Goal: Book appointment/travel/reservation

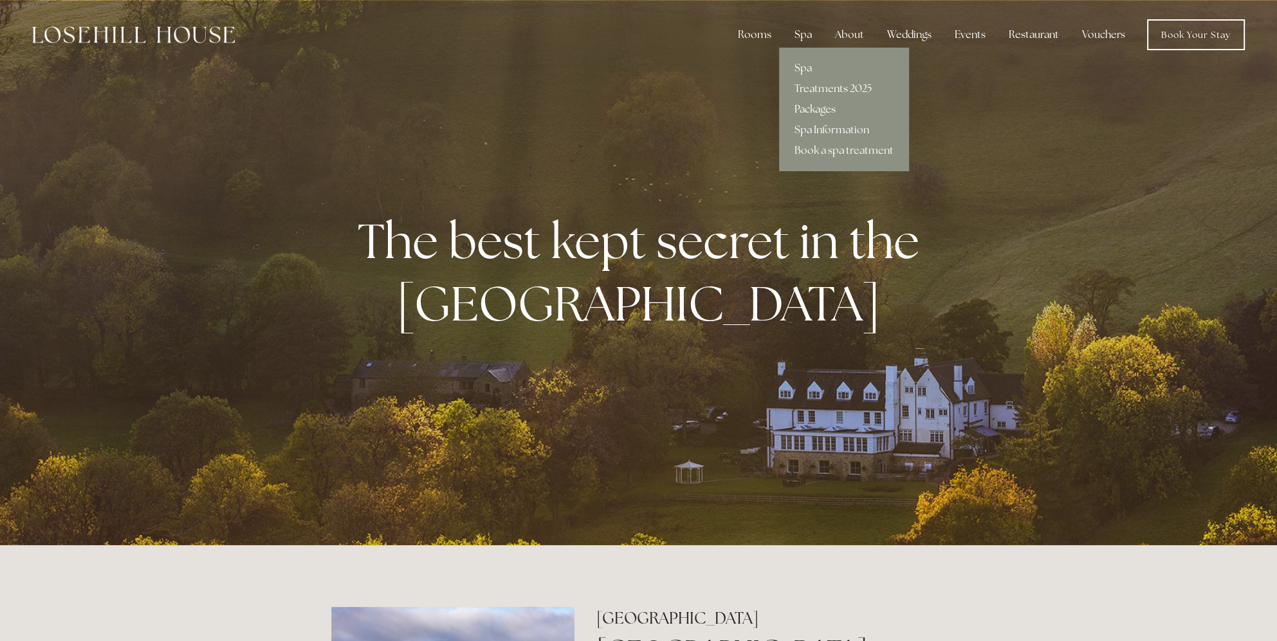
click at [812, 104] on link "Packages" at bounding box center [844, 109] width 130 height 21
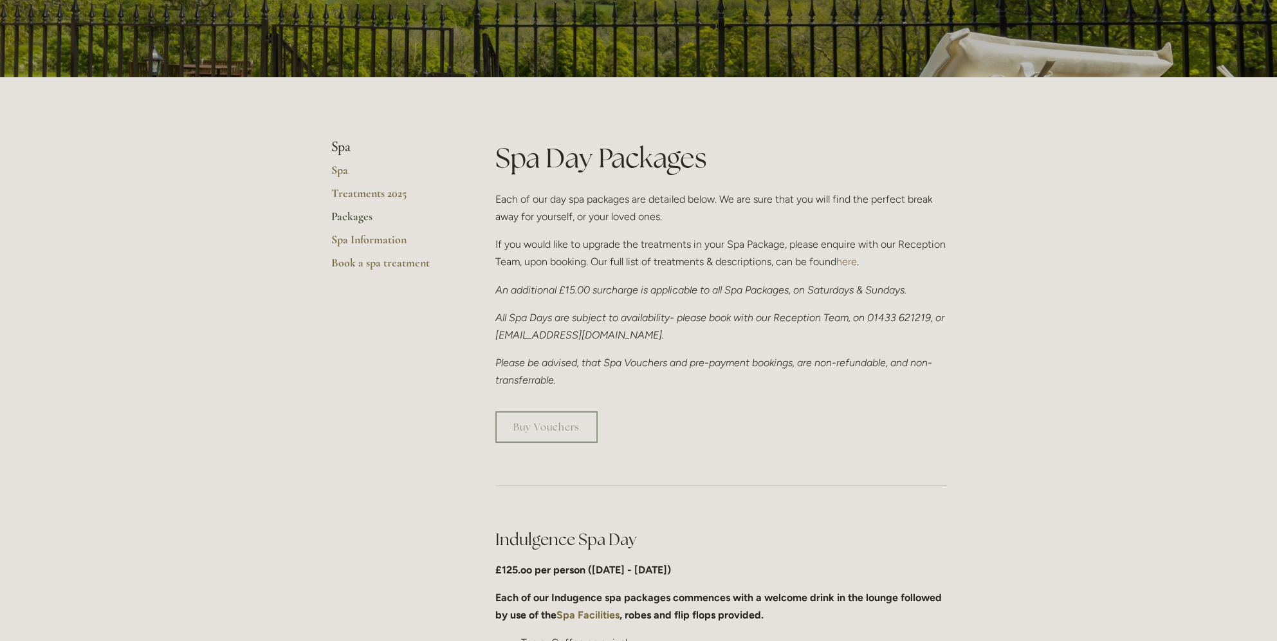
scroll to position [129, 0]
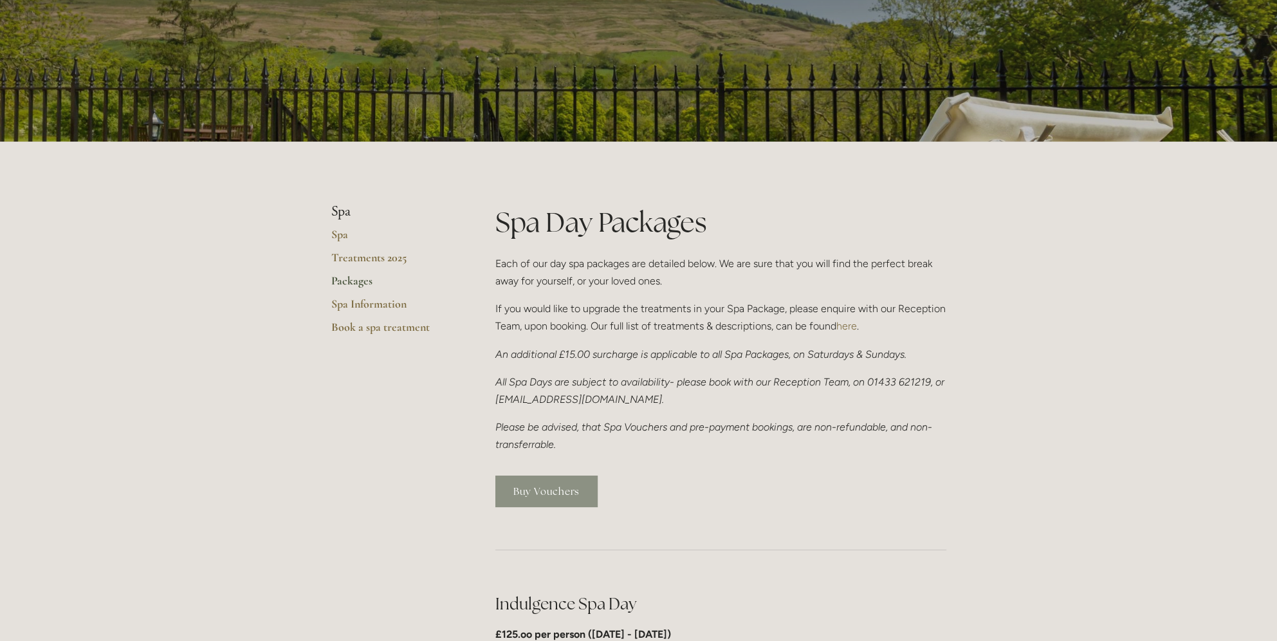
click at [538, 495] on link "Buy Vouchers" at bounding box center [546, 491] width 102 height 32
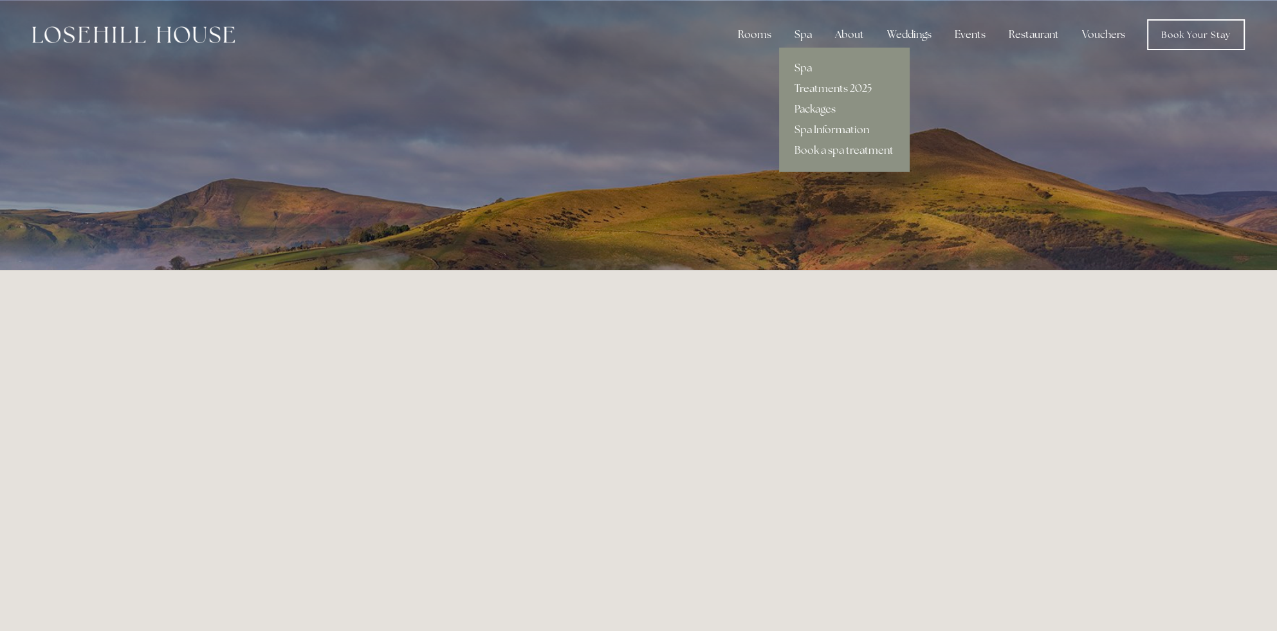
click at [809, 105] on link "Packages" at bounding box center [844, 109] width 130 height 21
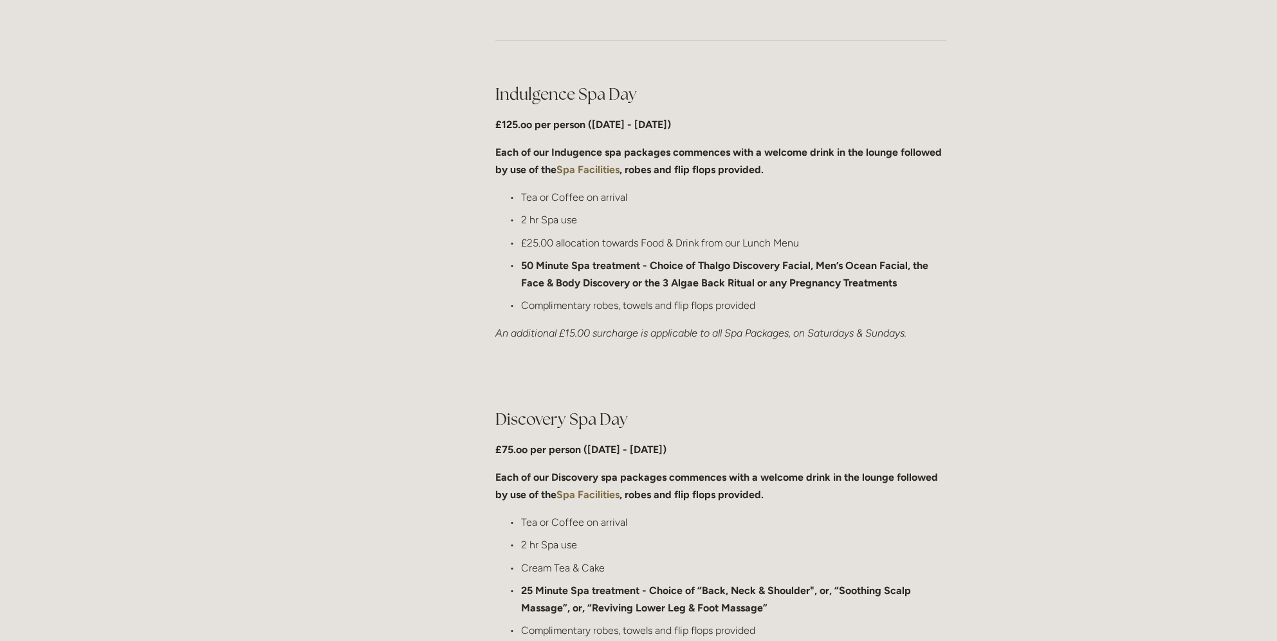
scroll to position [643, 0]
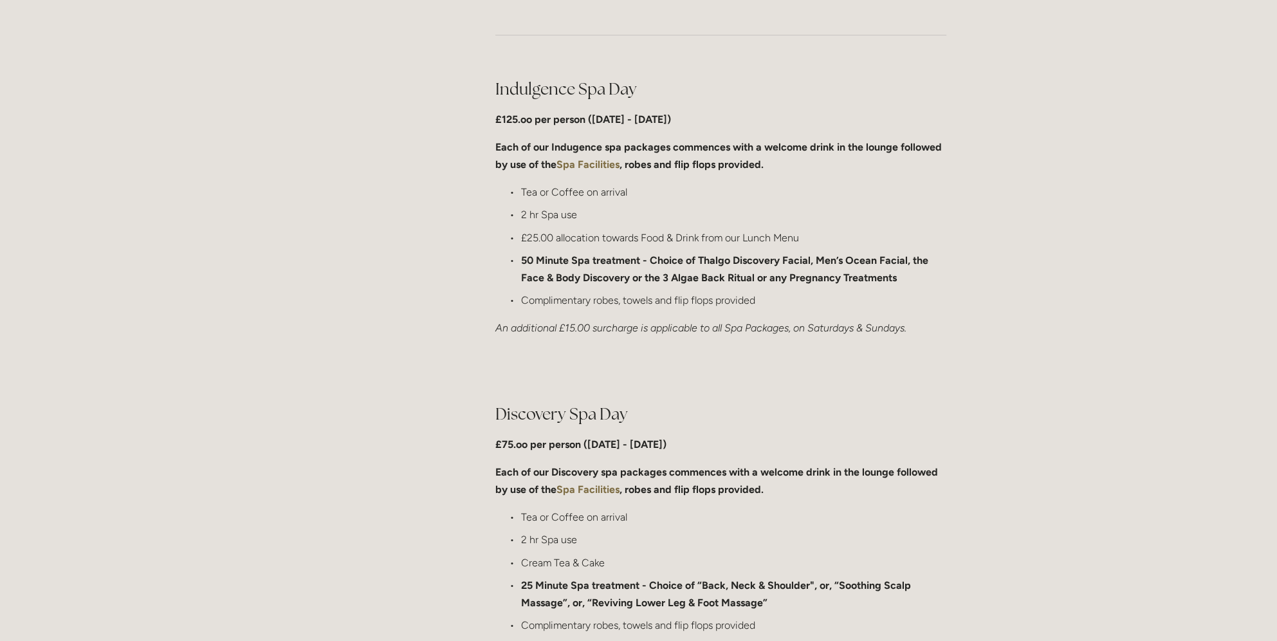
click at [571, 162] on strong "Spa Facilities" at bounding box center [587, 164] width 63 height 12
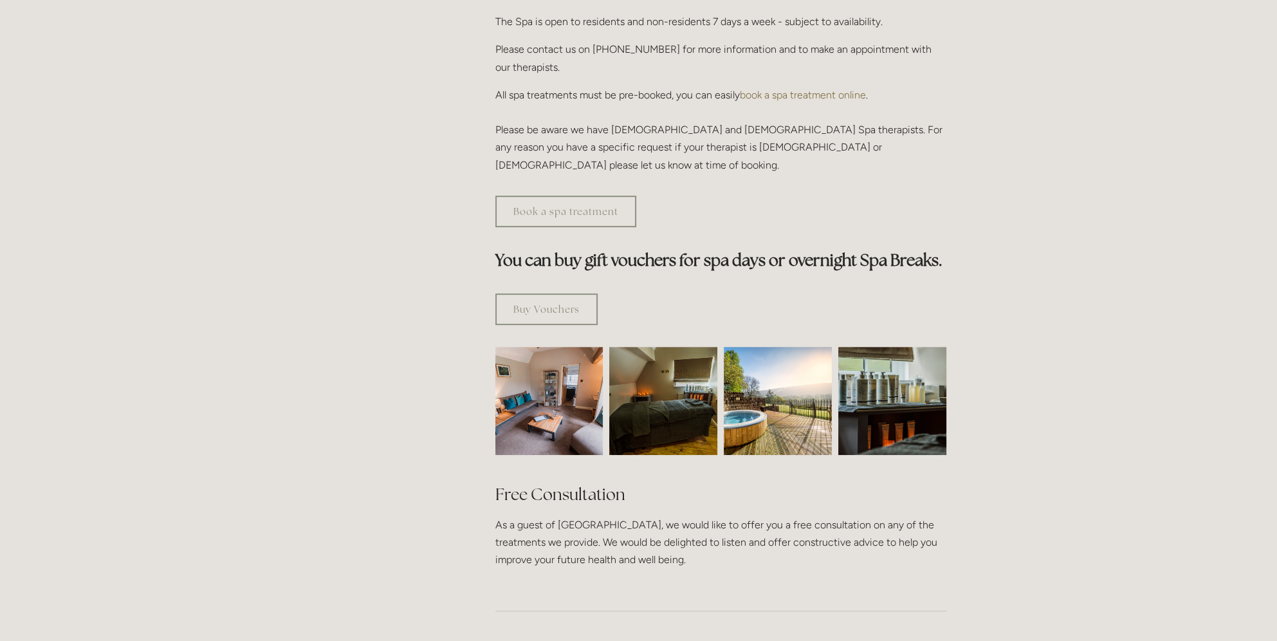
scroll to position [450, 0]
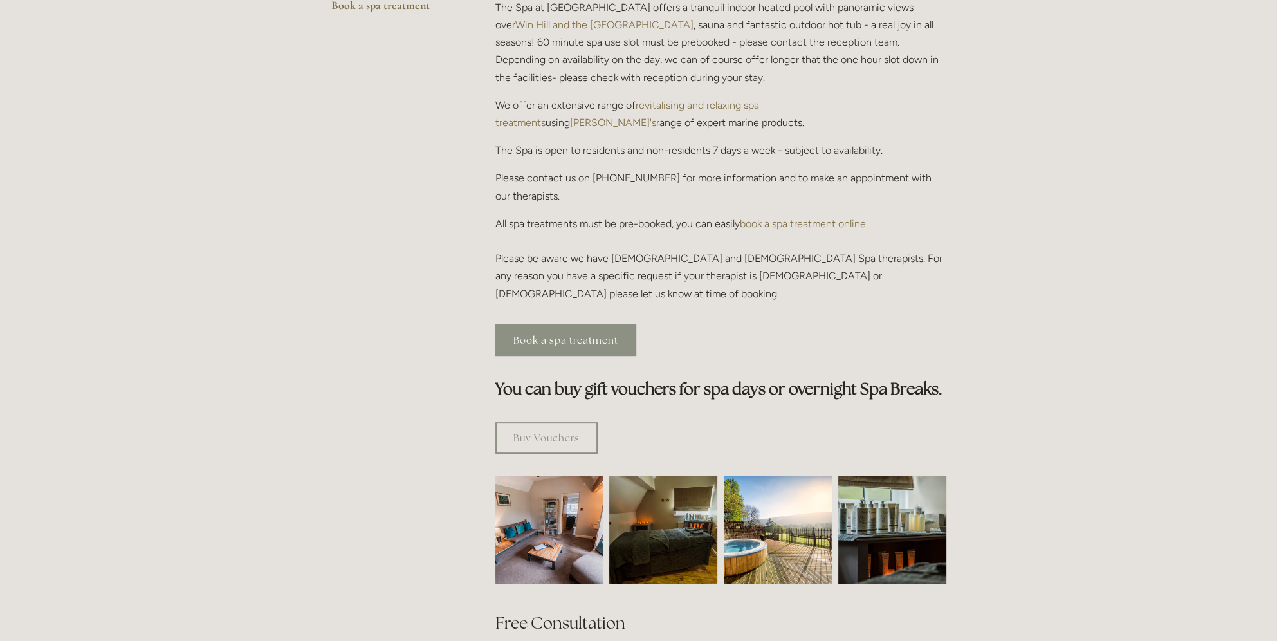
click at [552, 324] on link "Book a spa treatment" at bounding box center [565, 340] width 141 height 32
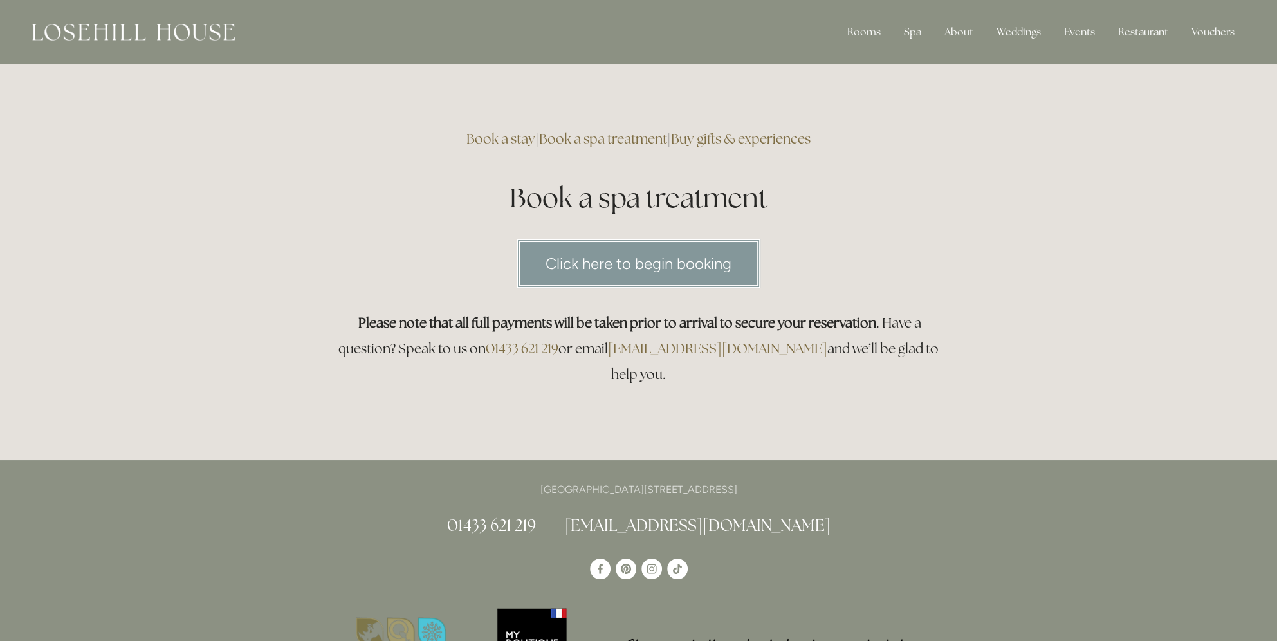
click at [565, 257] on link "Click here to begin booking" at bounding box center [638, 264] width 244 height 50
